Goal: Book appointment/travel/reservation

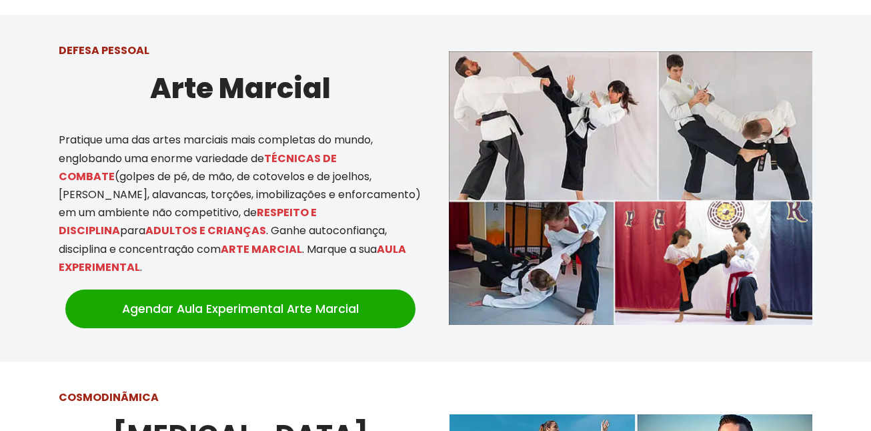
scroll to position [800, 0]
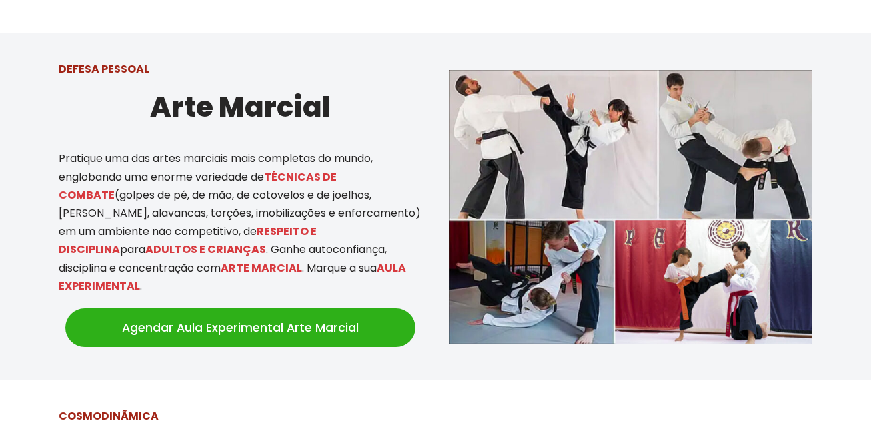
click at [333, 308] on link "Agendar Aula Experimental Arte Marcial" at bounding box center [240, 327] width 350 height 39
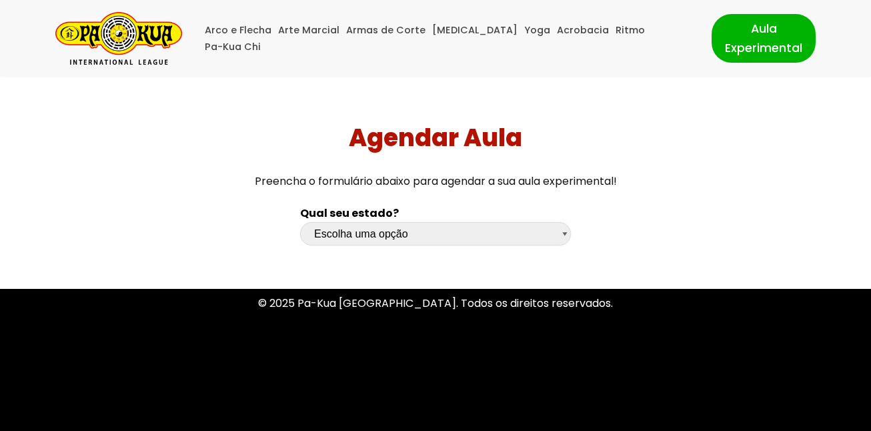
click at [454, 229] on select "Escolha uma opção Rio Grande do Sul Santa Catarina Paraná São Paulo Rio de Jane…" at bounding box center [435, 233] width 271 height 23
select select "rs"
click at [300, 222] on select "Escolha uma opção Rio Grande do Sul Santa Catarina Paraná São Paulo Rio de Jane…" at bounding box center [435, 233] width 271 height 23
